Goal: Task Accomplishment & Management: Manage account settings

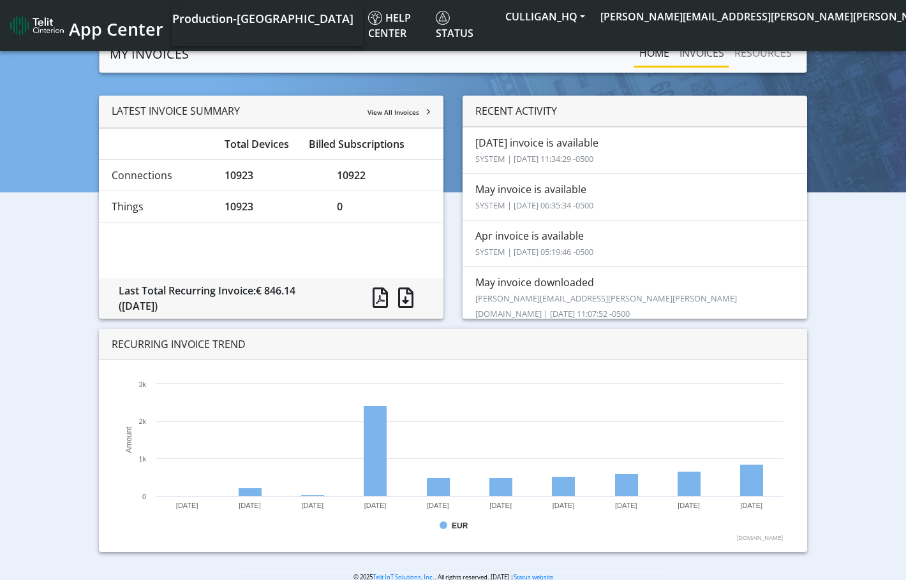
click at [695, 54] on link "INVOICES" at bounding box center [701, 53] width 55 height 26
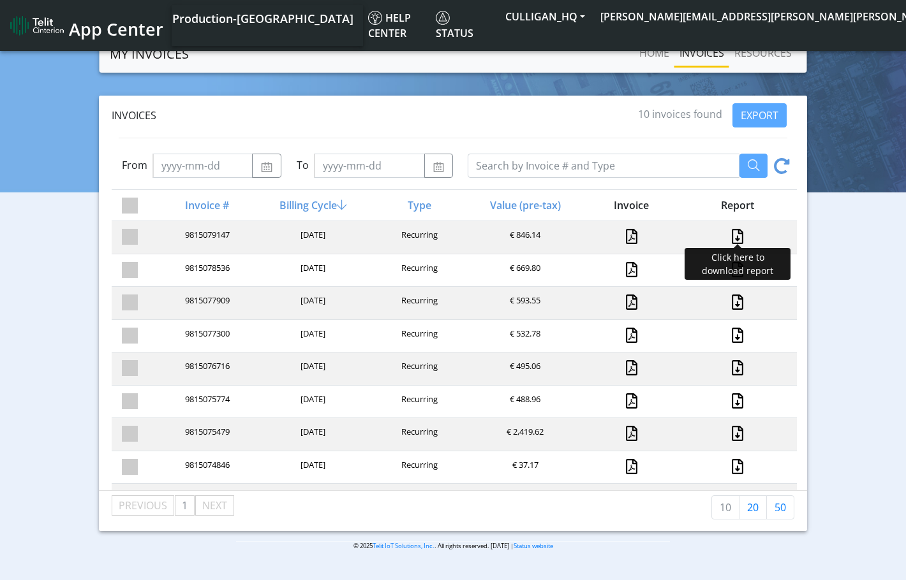
click at [737, 237] on link at bounding box center [737, 236] width 17 height 15
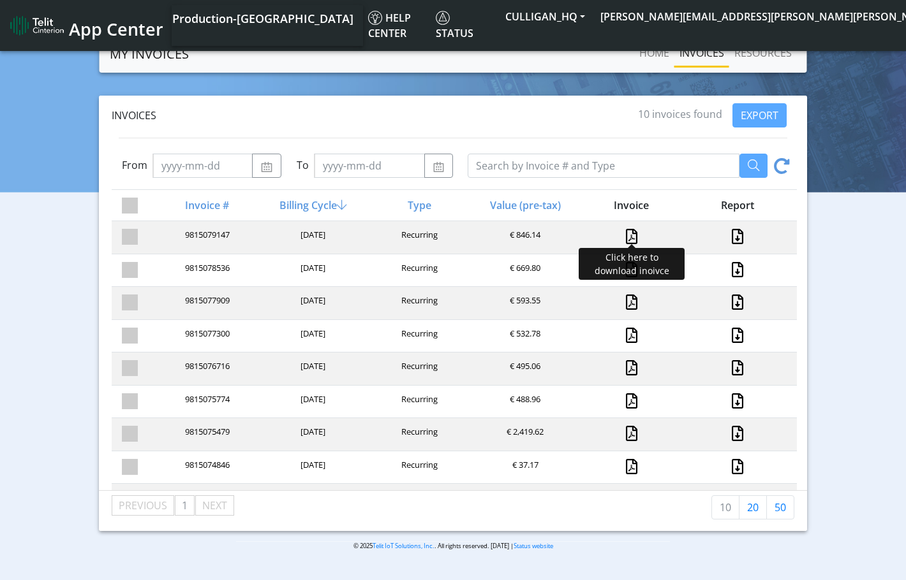
click at [626, 237] on link at bounding box center [631, 236] width 11 height 15
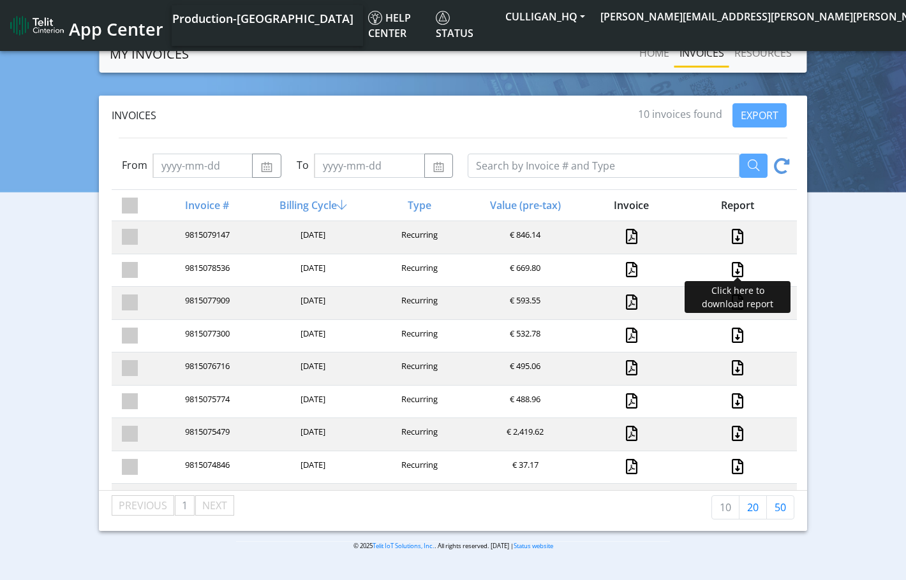
click at [739, 269] on link at bounding box center [737, 269] width 17 height 15
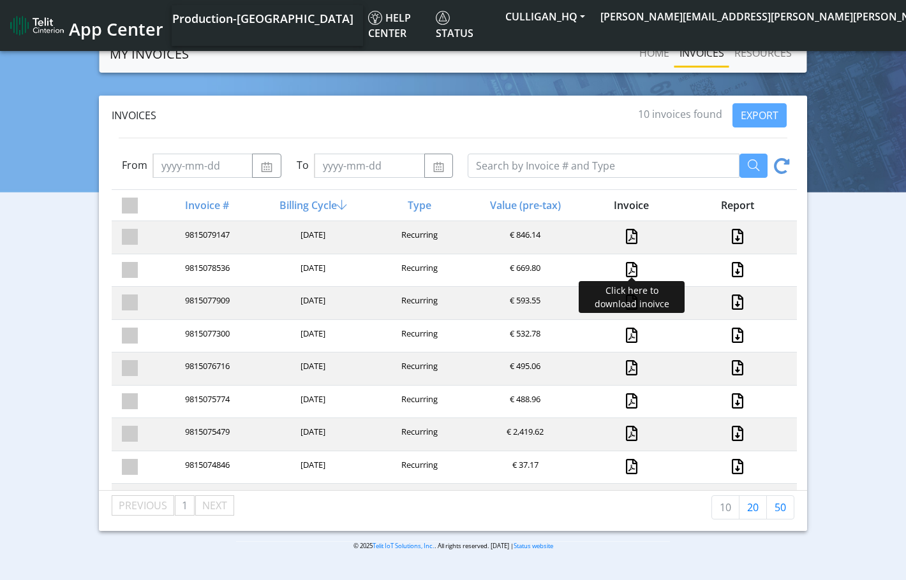
click at [629, 268] on link at bounding box center [631, 269] width 11 height 15
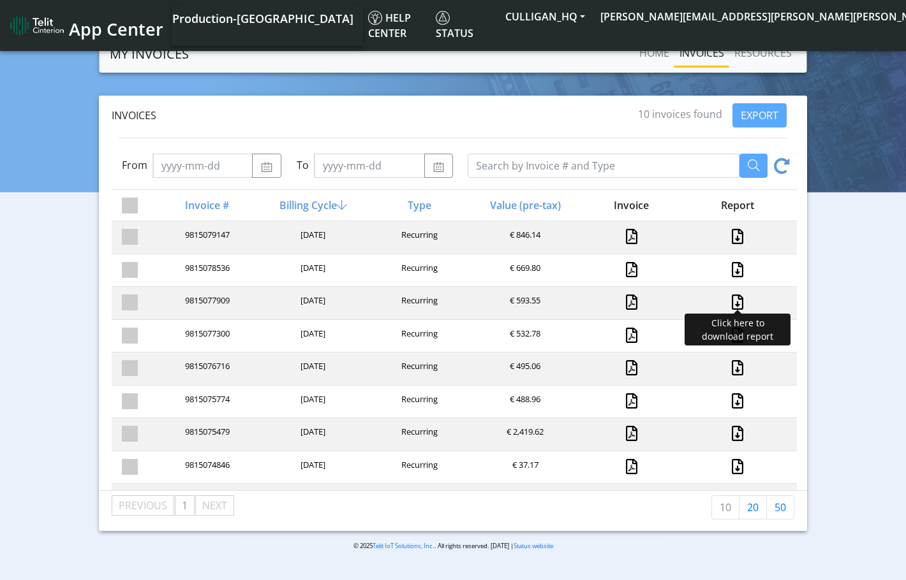
click at [737, 303] on link at bounding box center [737, 302] width 17 height 15
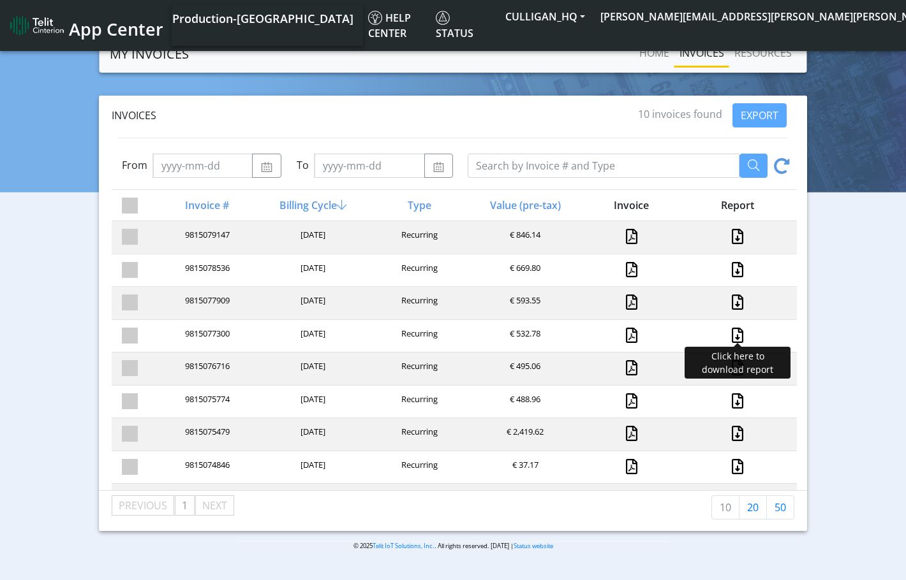
click at [738, 328] on link at bounding box center [737, 335] width 17 height 15
